Goal: Navigation & Orientation: Find specific page/section

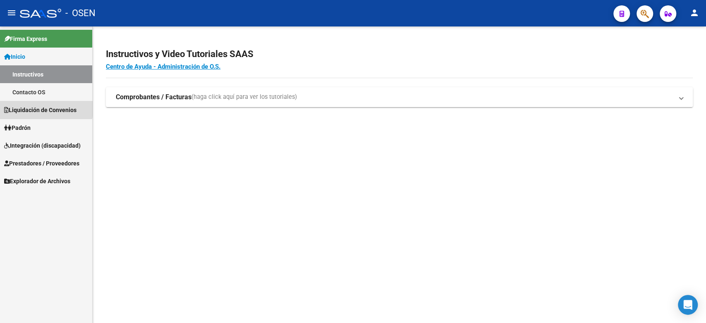
click at [40, 107] on span "Liquidación de Convenios" at bounding box center [40, 110] width 72 height 9
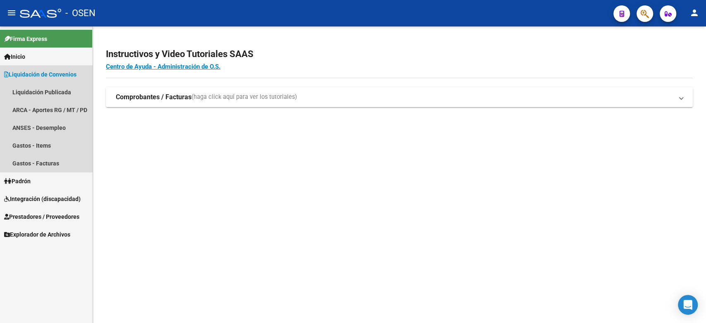
click at [42, 74] on span "Liquidación de Convenios" at bounding box center [40, 74] width 72 height 9
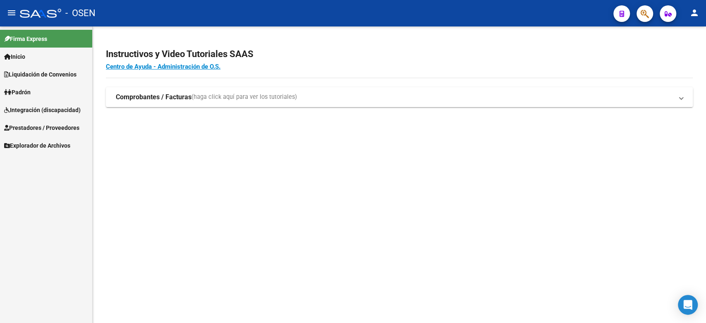
click at [33, 108] on span "Integración (discapacidad)" at bounding box center [42, 110] width 77 height 9
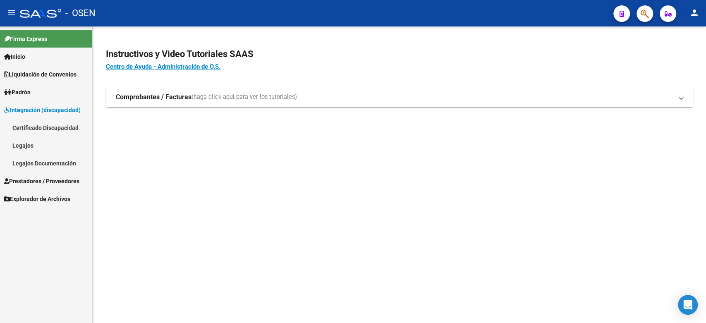
click at [37, 107] on span "Integración (discapacidad)" at bounding box center [42, 110] width 77 height 9
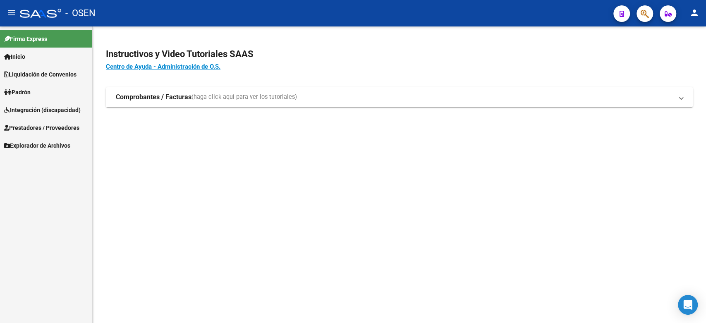
click at [33, 125] on span "Prestadores / Proveedores" at bounding box center [41, 127] width 75 height 9
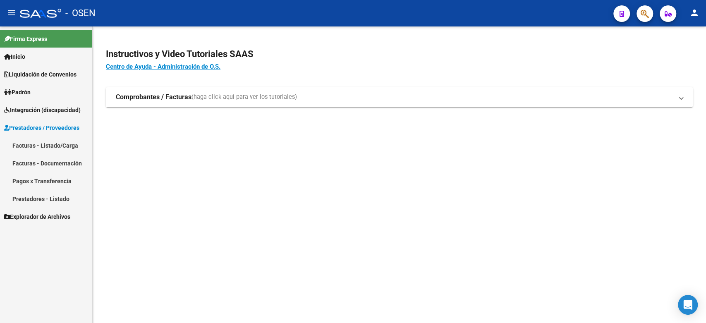
click at [50, 145] on link "Facturas - Listado/Carga" at bounding box center [46, 146] width 92 height 18
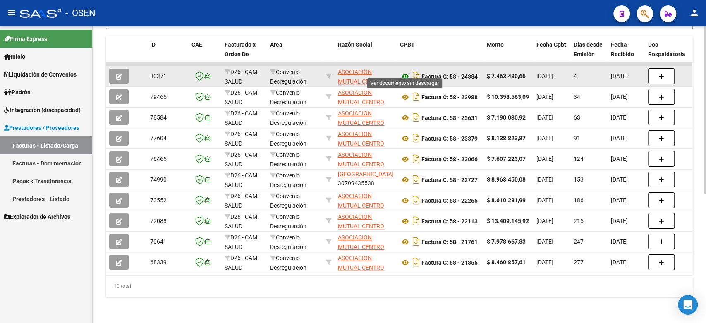
click at [404, 72] on icon at bounding box center [405, 77] width 11 height 10
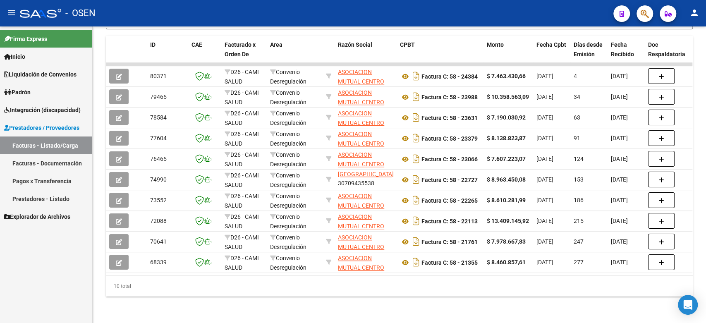
click at [60, 160] on link "Facturas - Documentación" at bounding box center [46, 163] width 92 height 18
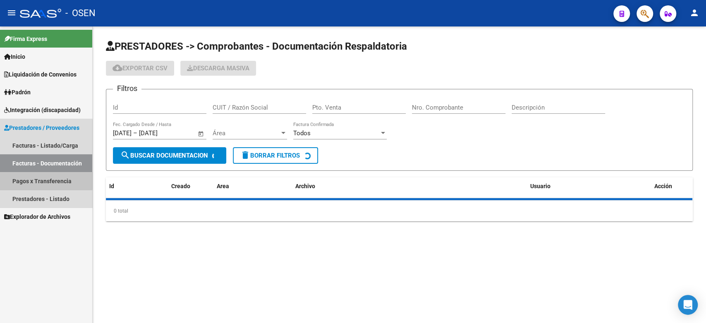
click at [37, 175] on link "Pagos x Transferencia" at bounding box center [46, 181] width 92 height 18
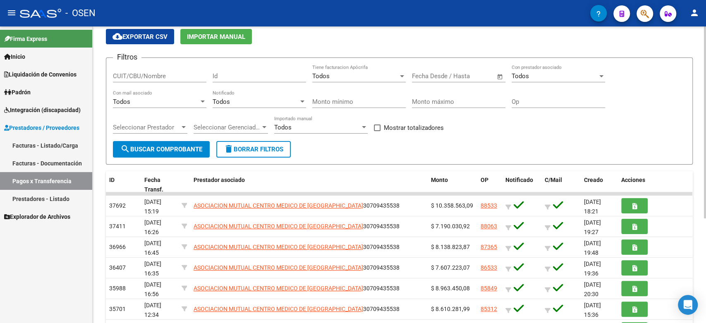
scroll to position [46, 0]
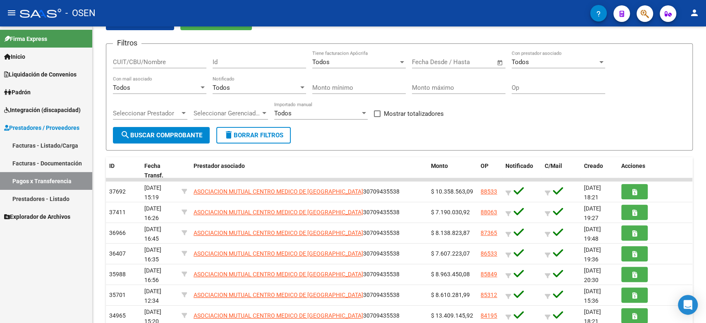
click at [48, 142] on link "Facturas - Listado/Carga" at bounding box center [46, 146] width 92 height 18
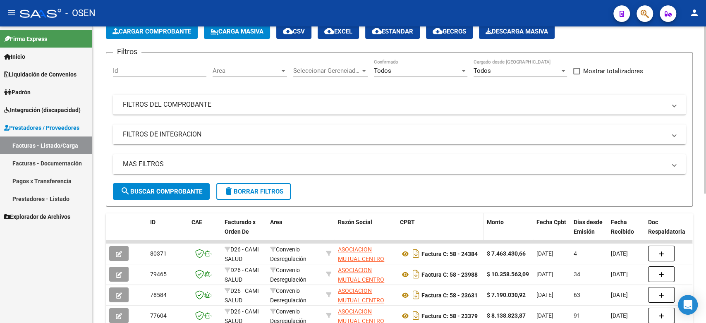
scroll to position [92, 0]
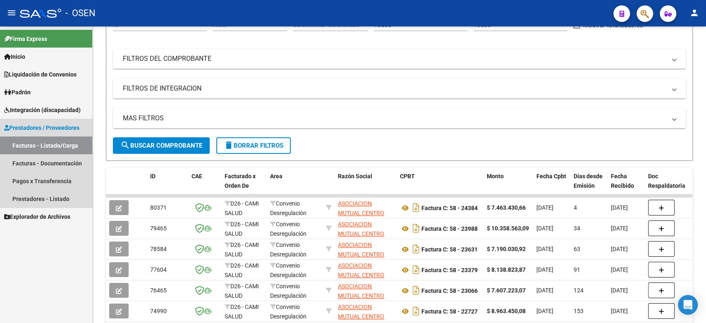
click at [50, 128] on span "Prestadores / Proveedores" at bounding box center [41, 127] width 75 height 9
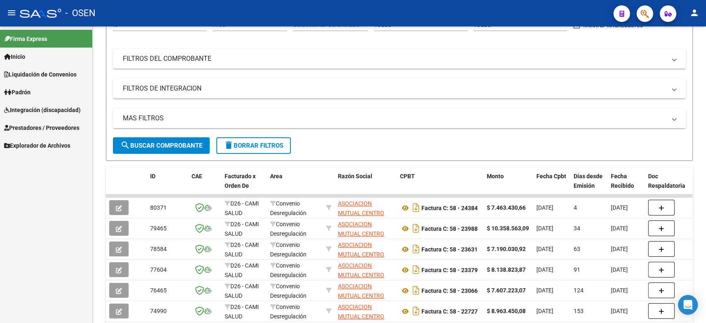
click at [50, 109] on span "Integración (discapacidad)" at bounding box center [42, 110] width 77 height 9
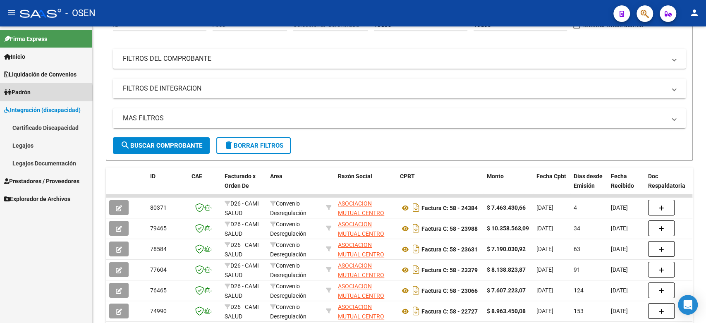
click at [28, 93] on span "Padrón" at bounding box center [17, 92] width 26 height 9
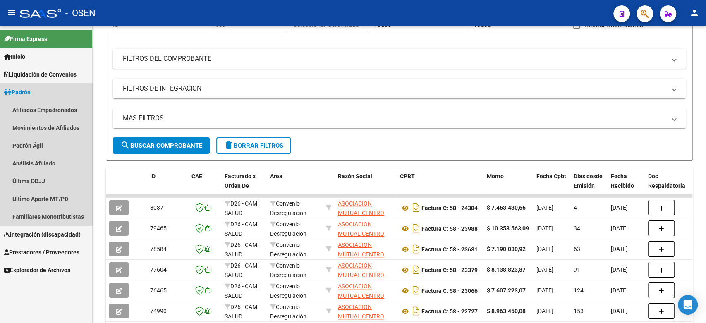
click at [29, 94] on span "Padrón" at bounding box center [17, 92] width 26 height 9
